Goal: Information Seeking & Learning: Learn about a topic

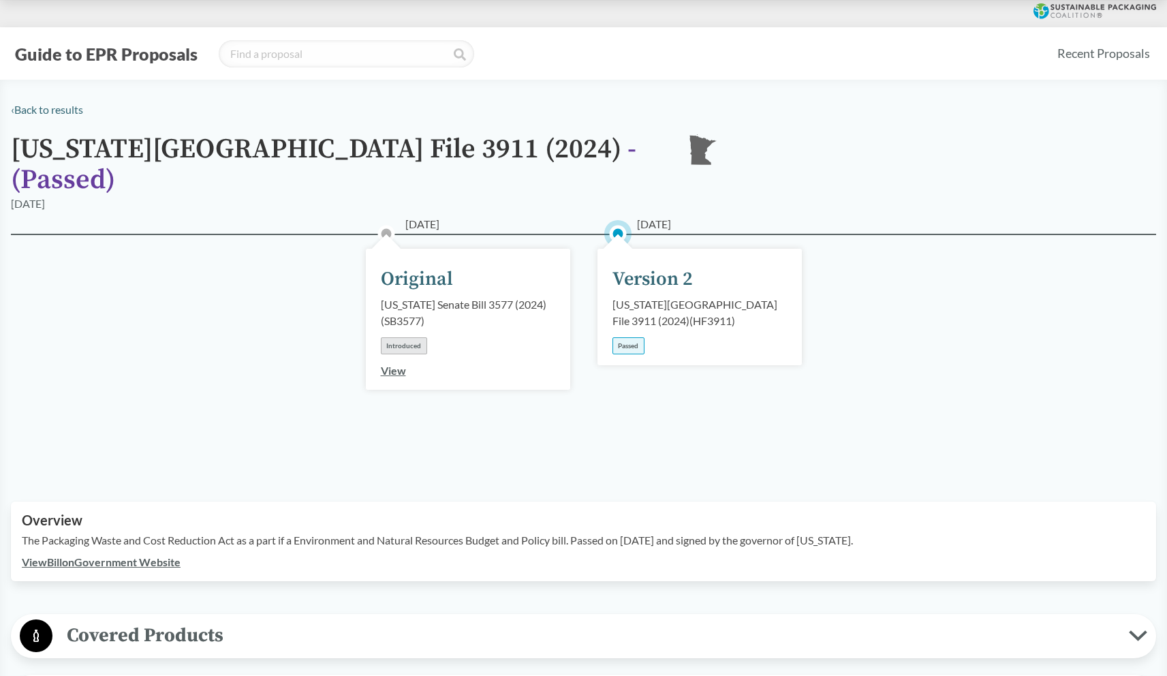
click at [490, 296] on div "[US_STATE] Senate Bill 3577 (2024) ( SB3577 )" at bounding box center [468, 312] width 174 height 33
copy div "3577"
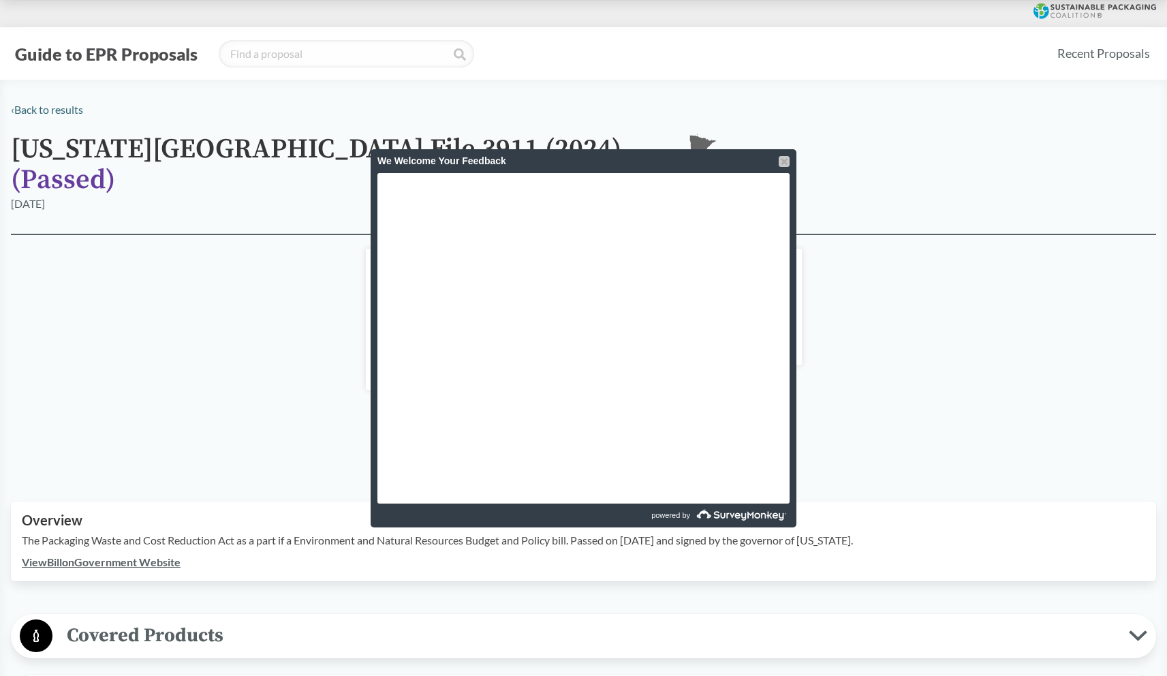
click at [780, 157] on div at bounding box center [784, 161] width 11 height 11
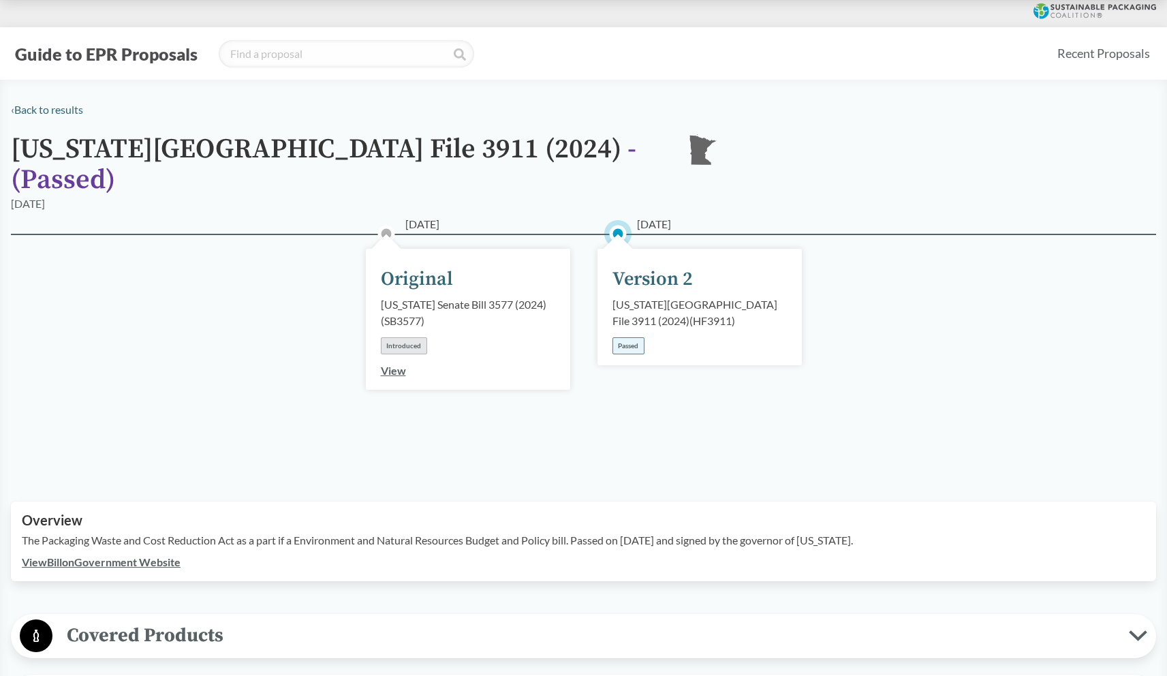
click at [627, 337] on div "Passed" at bounding box center [628, 345] width 32 height 17
click at [394, 364] on link "View" at bounding box center [393, 370] width 25 height 13
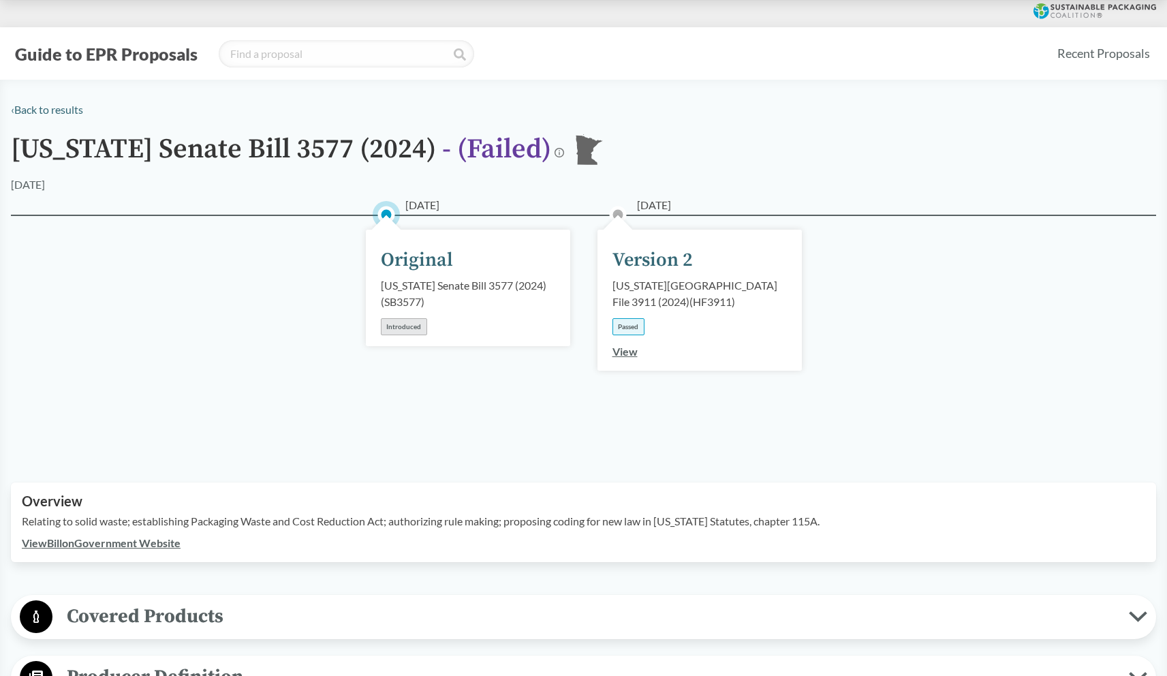
click at [617, 350] on link "View" at bounding box center [624, 351] width 25 height 13
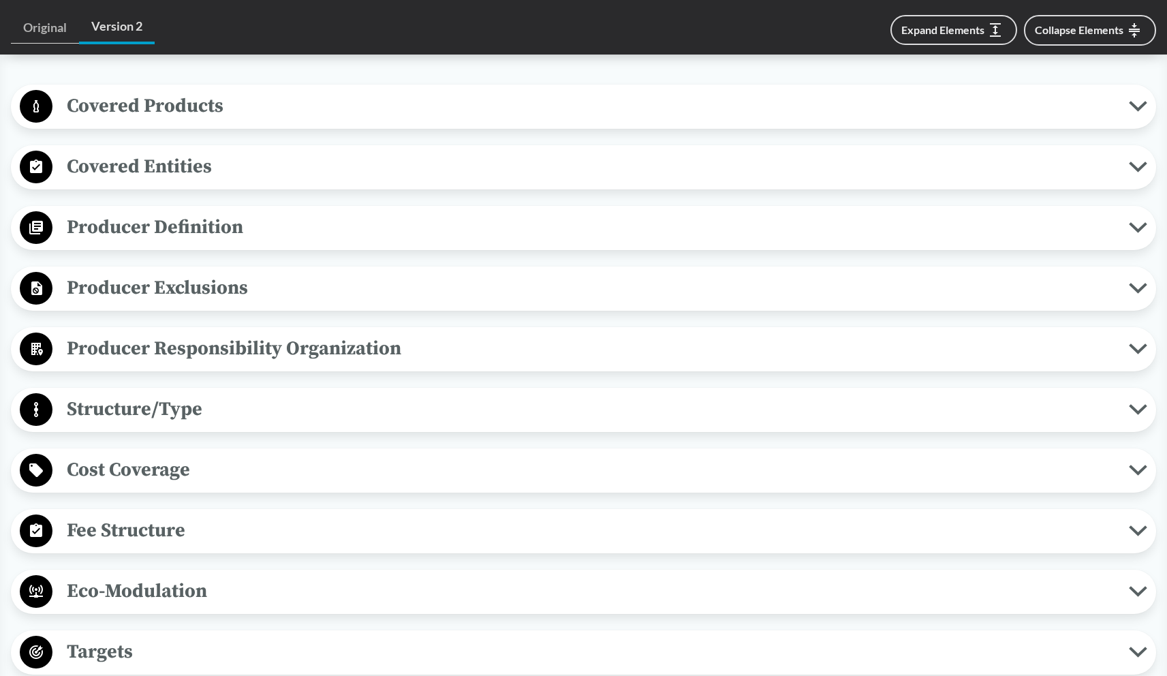
scroll to position [257, 0]
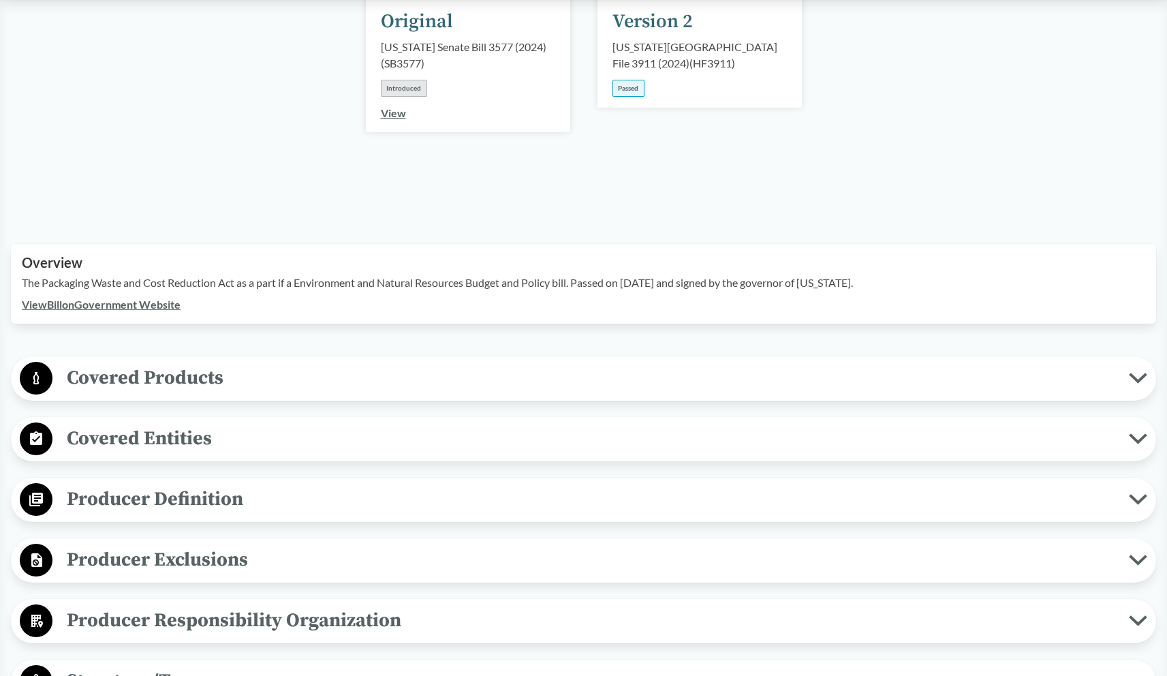
click at [146, 298] on link "View Bill on Government Website" at bounding box center [101, 304] width 159 height 13
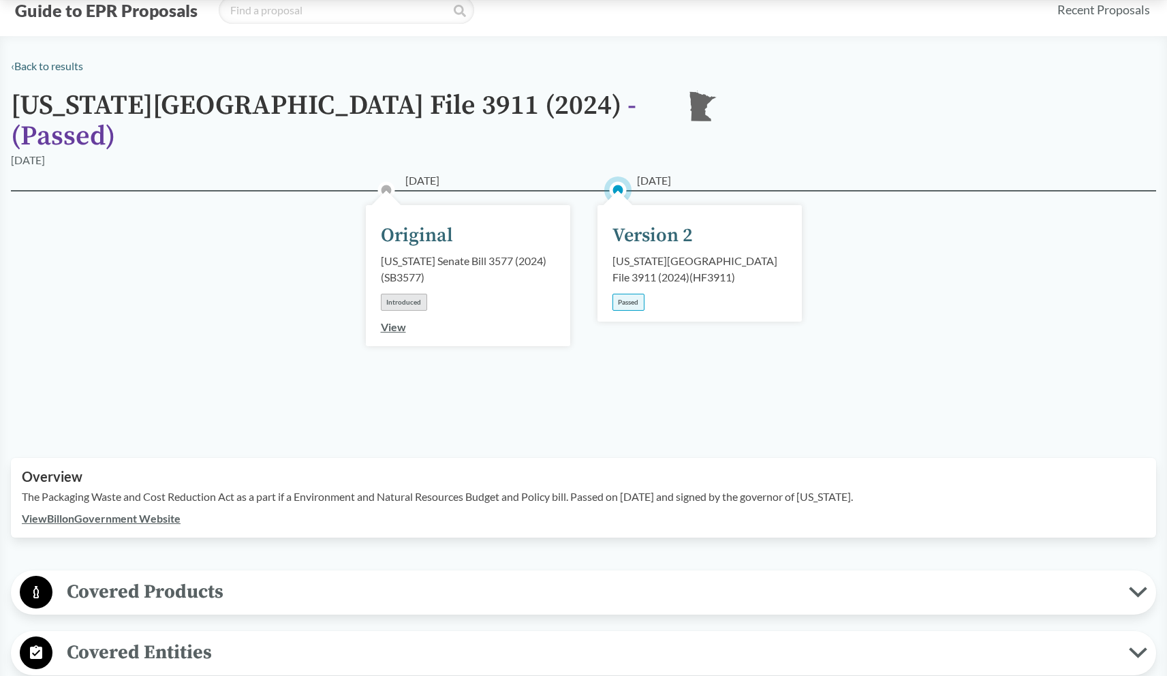
scroll to position [0, 0]
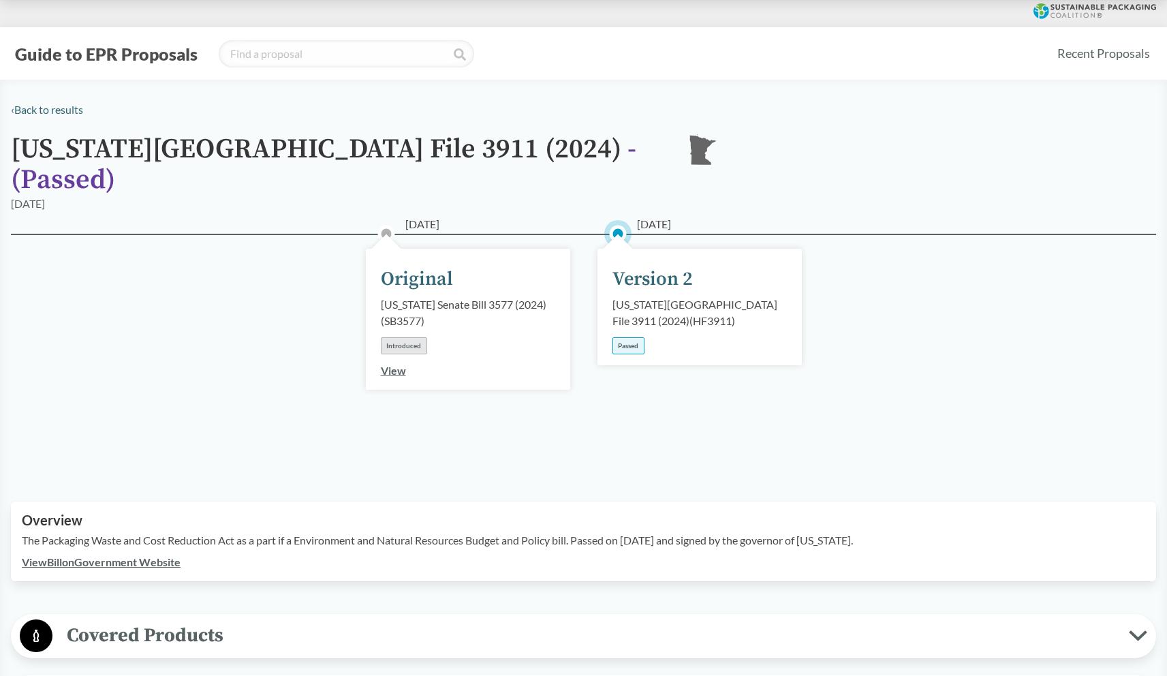
click at [152, 56] on button "Guide to EPR Proposals" at bounding box center [106, 54] width 191 height 22
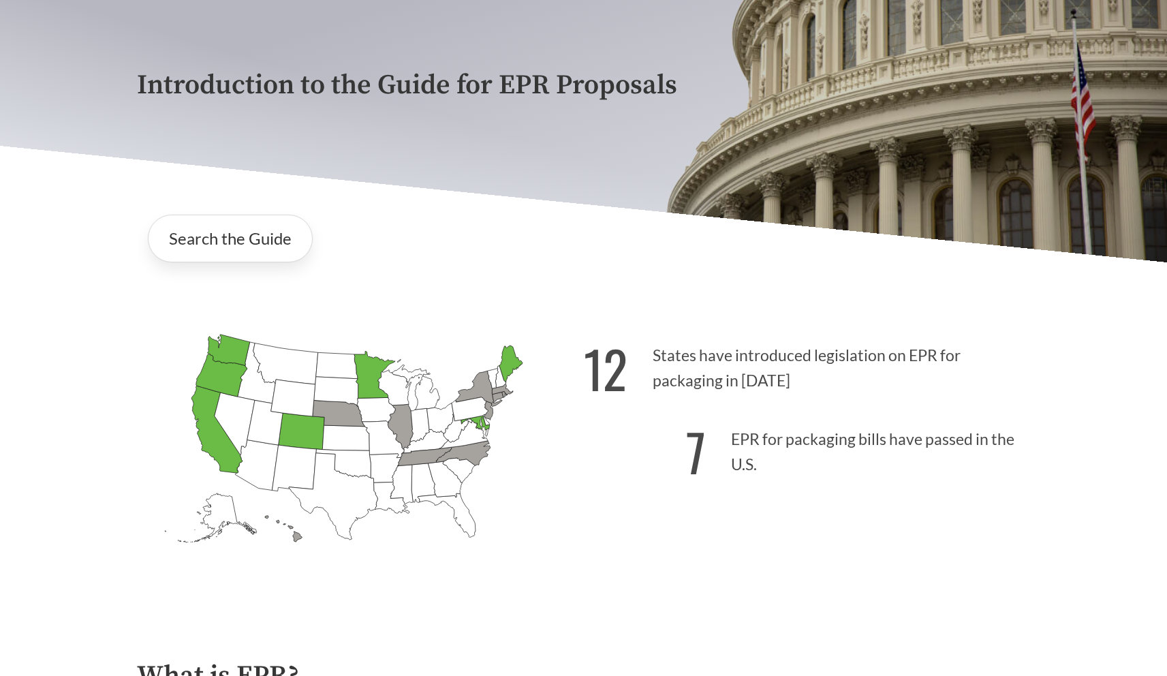
scroll to position [290, 0]
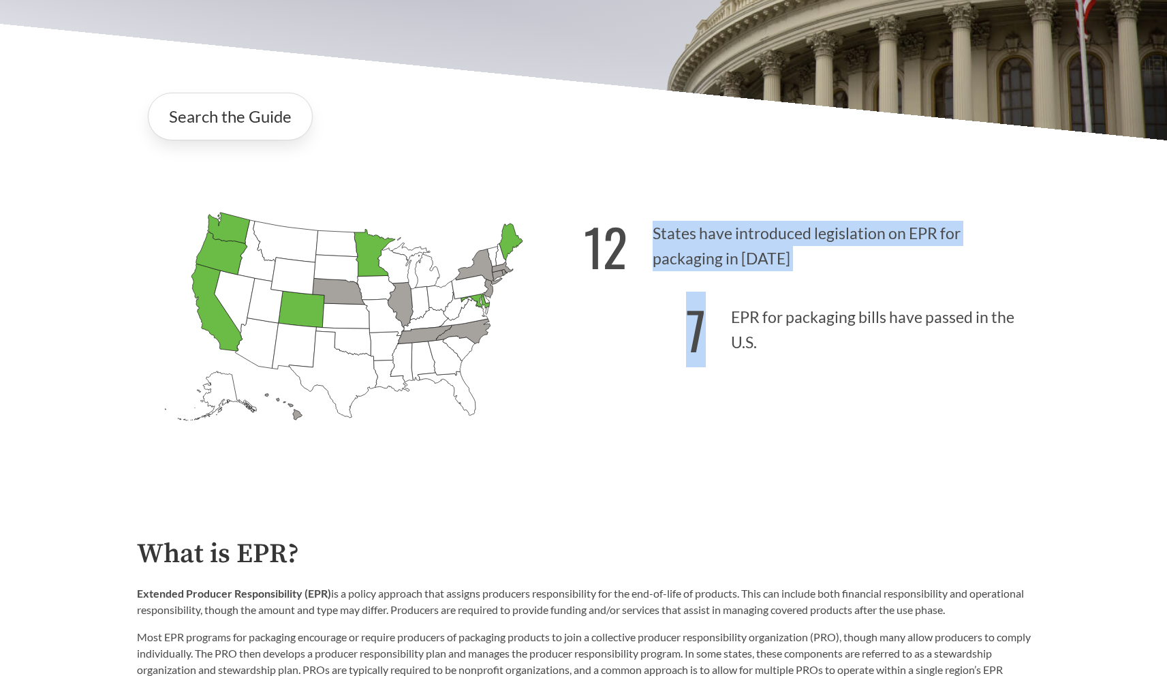
drag, startPoint x: 773, startPoint y: 340, endPoint x: 629, endPoint y: 224, distance: 185.1
click at [629, 224] on div "12 States have introduced legislation on EPR for packaging in [DATE] 7 EPR for …" at bounding box center [807, 341] width 447 height 283
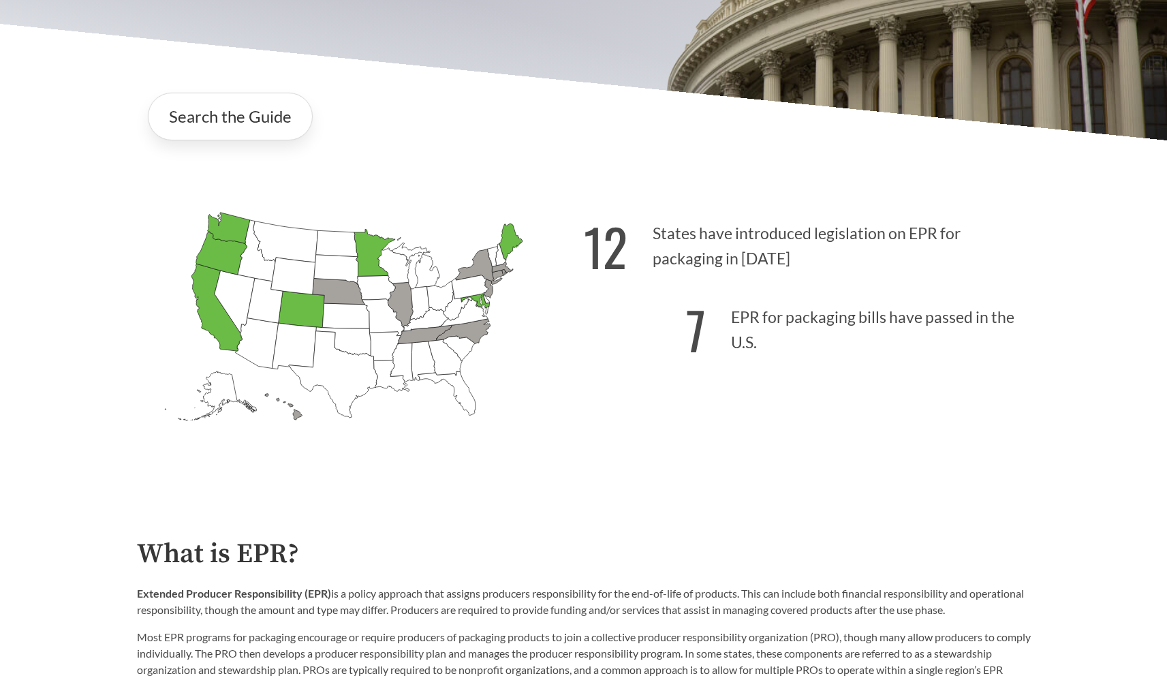
drag, startPoint x: 625, startPoint y: 224, endPoint x: 614, endPoint y: 223, distance: 11.7
click at [624, 223] on p "12 States have introduced legislation on EPR for packaging in [DATE]" at bounding box center [807, 242] width 447 height 84
drag, startPoint x: 610, startPoint y: 236, endPoint x: 616, endPoint y: 257, distance: 21.3
click at [616, 257] on strong "12" at bounding box center [606, 246] width 44 height 76
click at [582, 255] on icon "[US_STATE] Introduced: [US_STATE] Introduced: [US_STATE] Introduced: [US_STATE]…" at bounding box center [360, 339] width 447 height 279
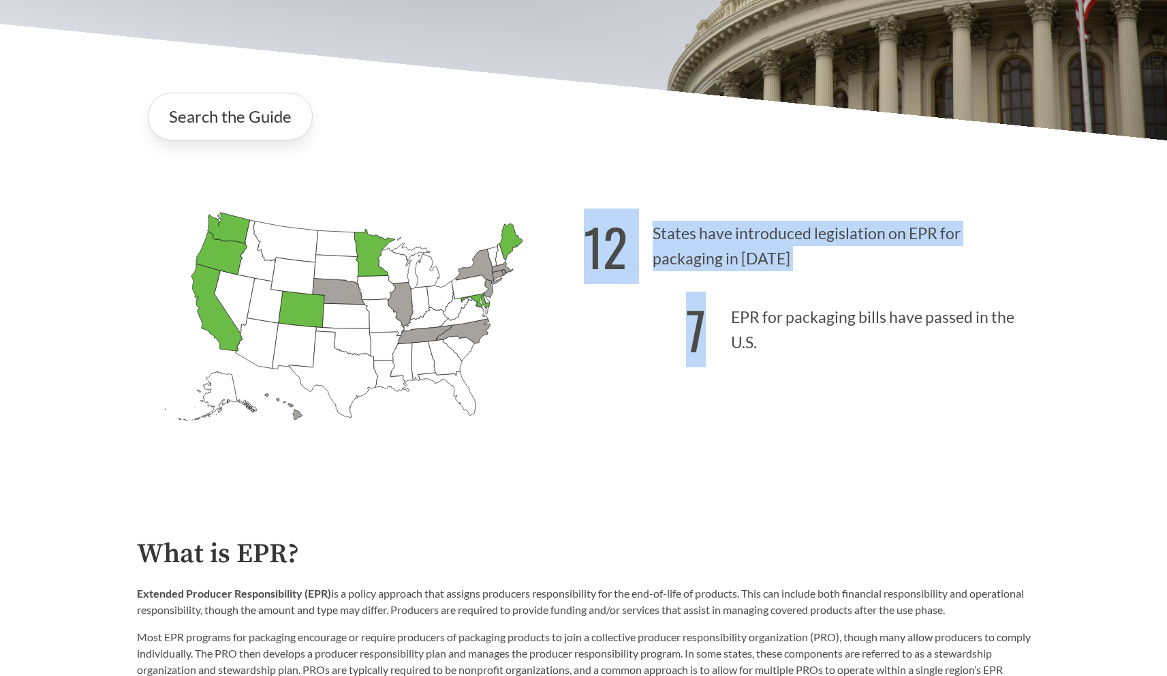
drag, startPoint x: 662, startPoint y: 264, endPoint x: 759, endPoint y: 341, distance: 123.2
click at [769, 345] on div "12 States have introduced legislation on EPR for packaging in [DATE] 7 EPR for …" at bounding box center [807, 341] width 447 height 283
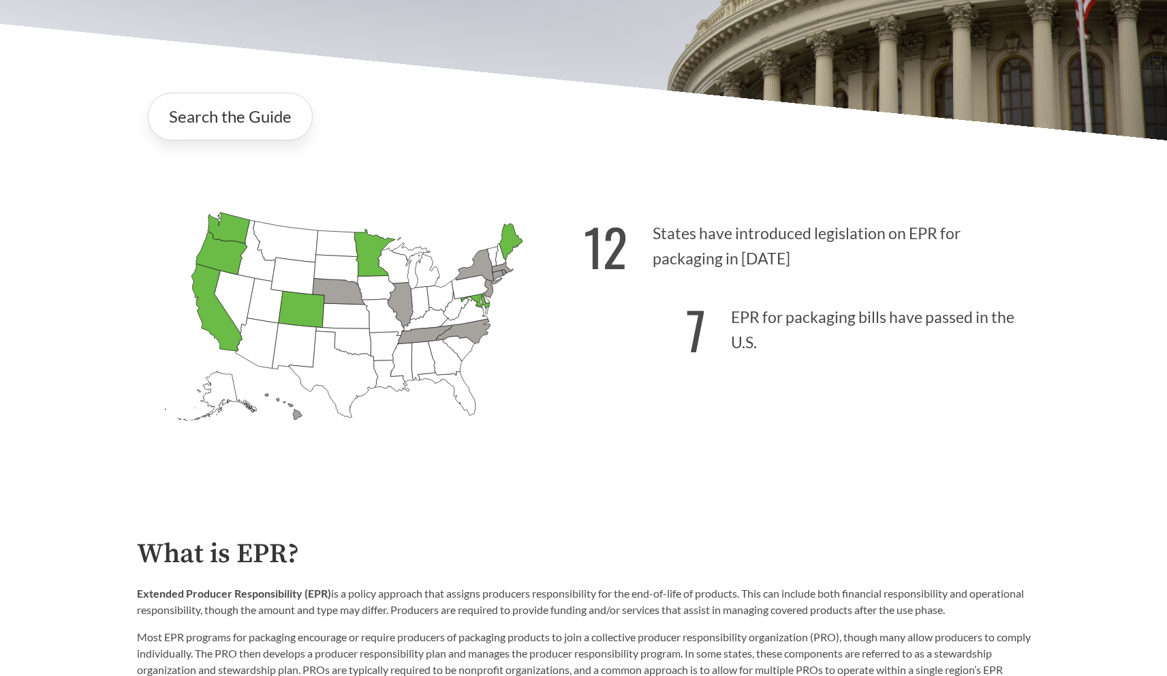
click at [742, 335] on p "7 EPR for packaging bills have passed in the U.S." at bounding box center [807, 326] width 447 height 84
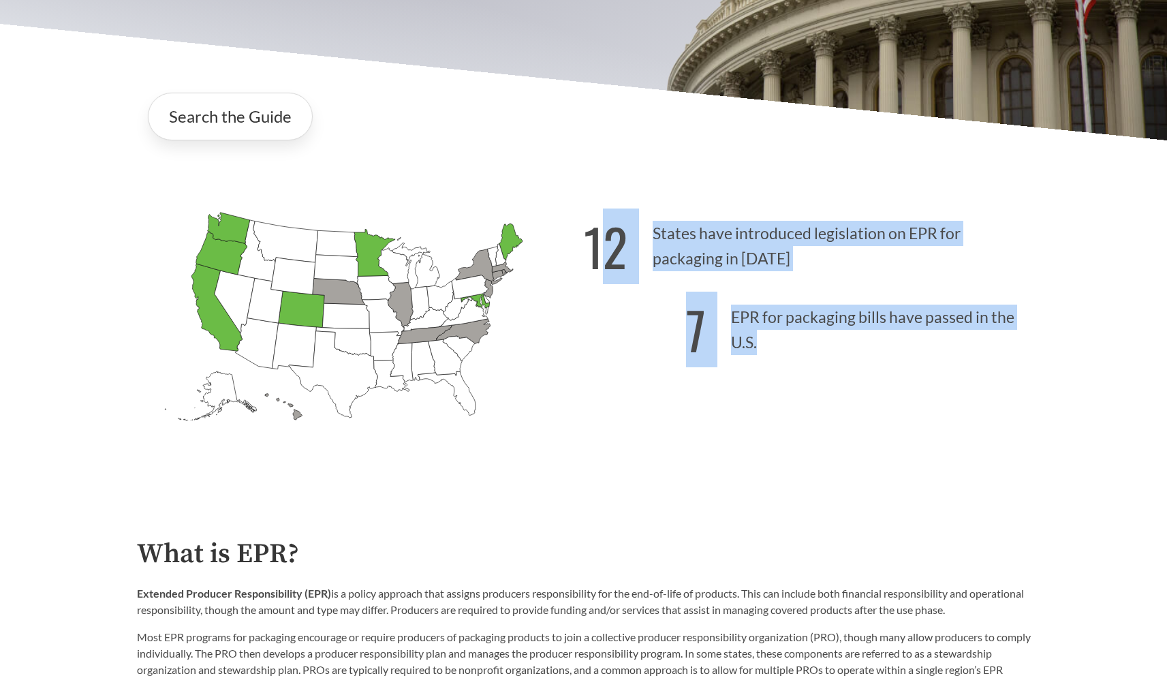
drag, startPoint x: 753, startPoint y: 338, endPoint x: 606, endPoint y: 235, distance: 179.5
click at [606, 235] on div "12 States have introduced legislation on EPR for packaging in [DATE] 7 EPR for …" at bounding box center [807, 341] width 447 height 283
copy div "2 States have introduced legislation on EPR for packaging in [DATE] 7 EPR for p…"
click at [590, 235] on strong "12" at bounding box center [606, 246] width 44 height 76
copy div "12 States have introduced legislation on EPR for packaging in [DATE] 7 EPR for …"
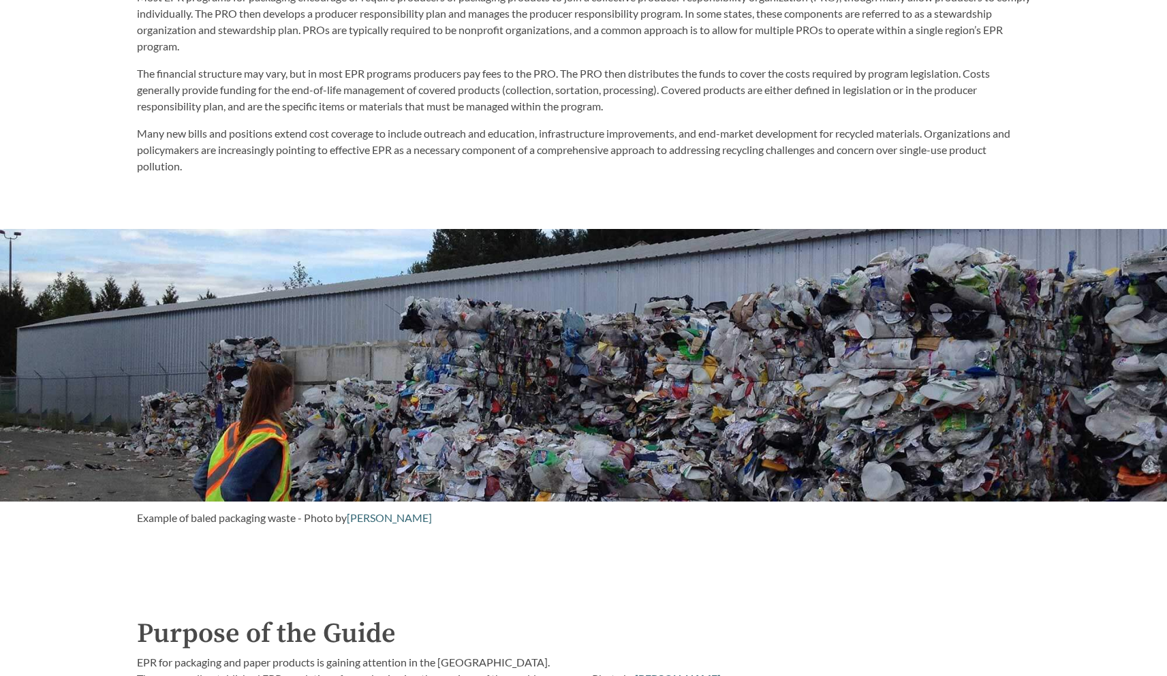
scroll to position [0, 0]
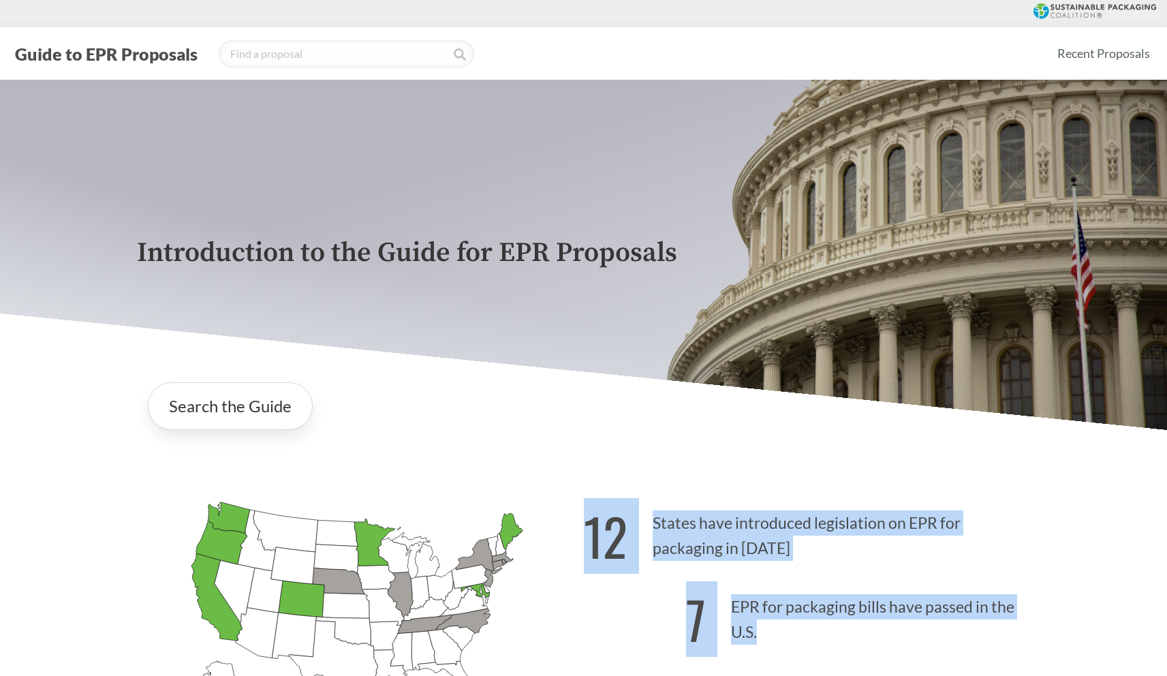
click at [1074, 6] on icon at bounding box center [1094, 11] width 123 height 16
